Goal: Find specific fact

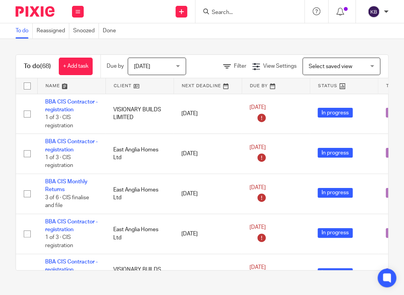
click at [236, 17] on div at bounding box center [249, 11] width 109 height 23
click at [236, 13] on input "Search" at bounding box center [246, 12] width 70 height 7
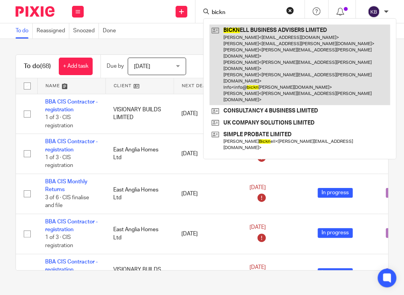
type input "bickn"
click at [259, 42] on link at bounding box center [299, 65] width 180 height 81
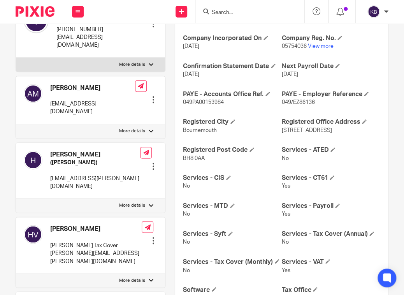
scroll to position [516, 0]
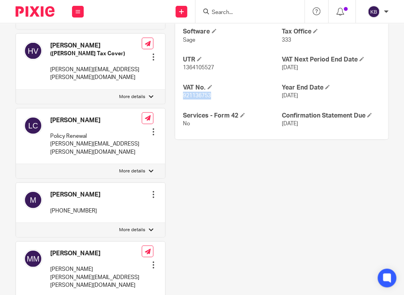
drag, startPoint x: 179, startPoint y: 103, endPoint x: 213, endPoint y: 102, distance: 33.5
drag, startPoint x: 213, startPoint y: 102, endPoint x: 202, endPoint y: 104, distance: 11.1
copy span "921136753"
